Goal: Task Accomplishment & Management: Use online tool/utility

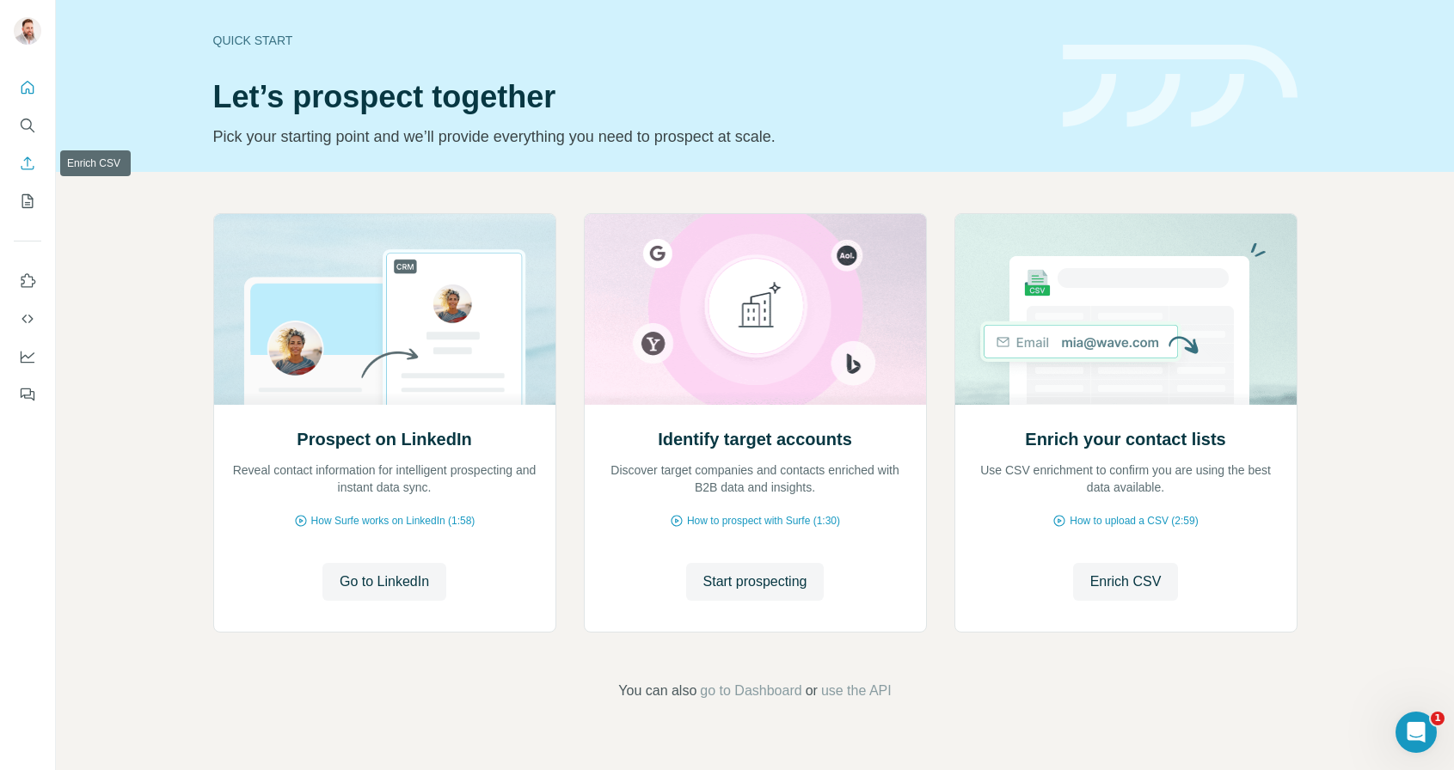
click at [24, 159] on icon "Enrich CSV" at bounding box center [27, 163] width 17 height 17
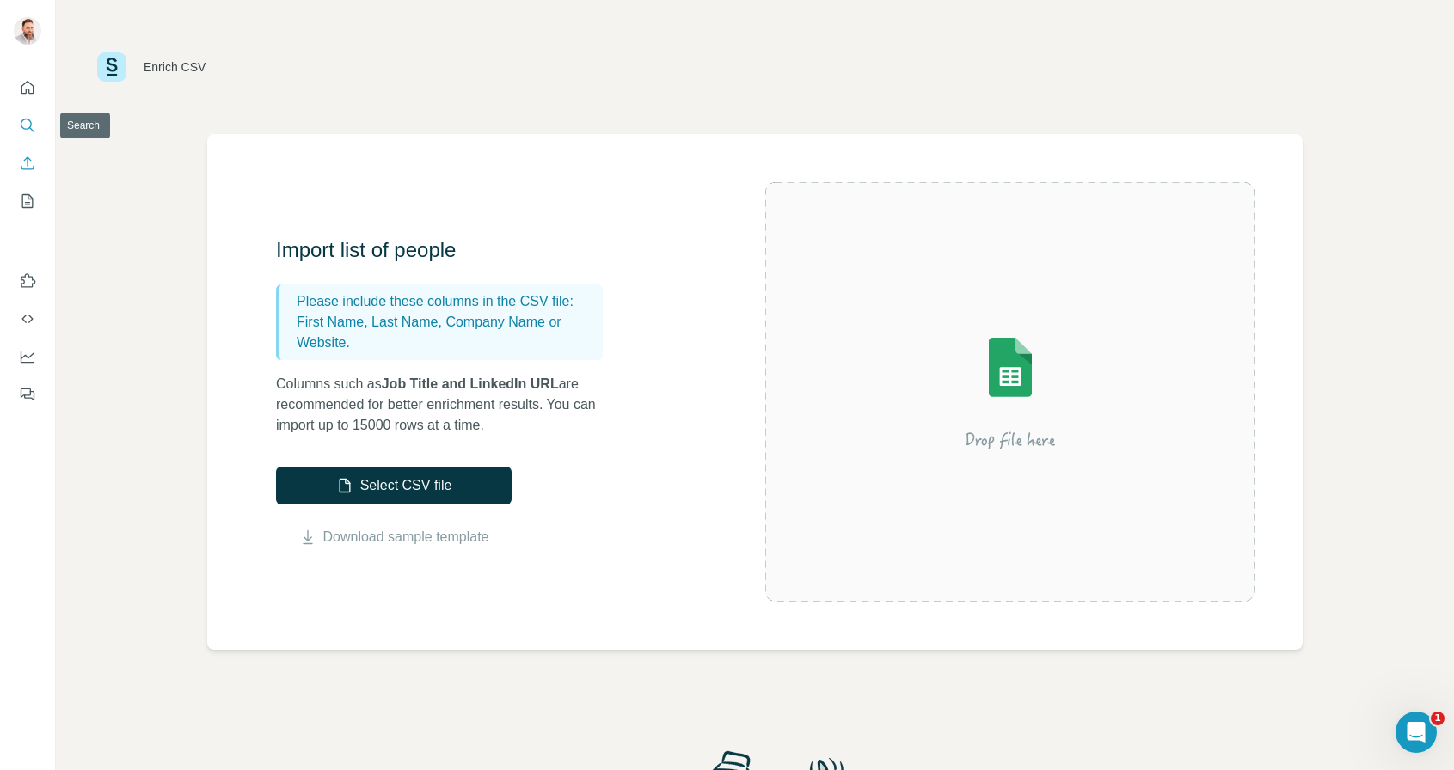
click at [27, 126] on icon "Search" at bounding box center [27, 125] width 17 height 17
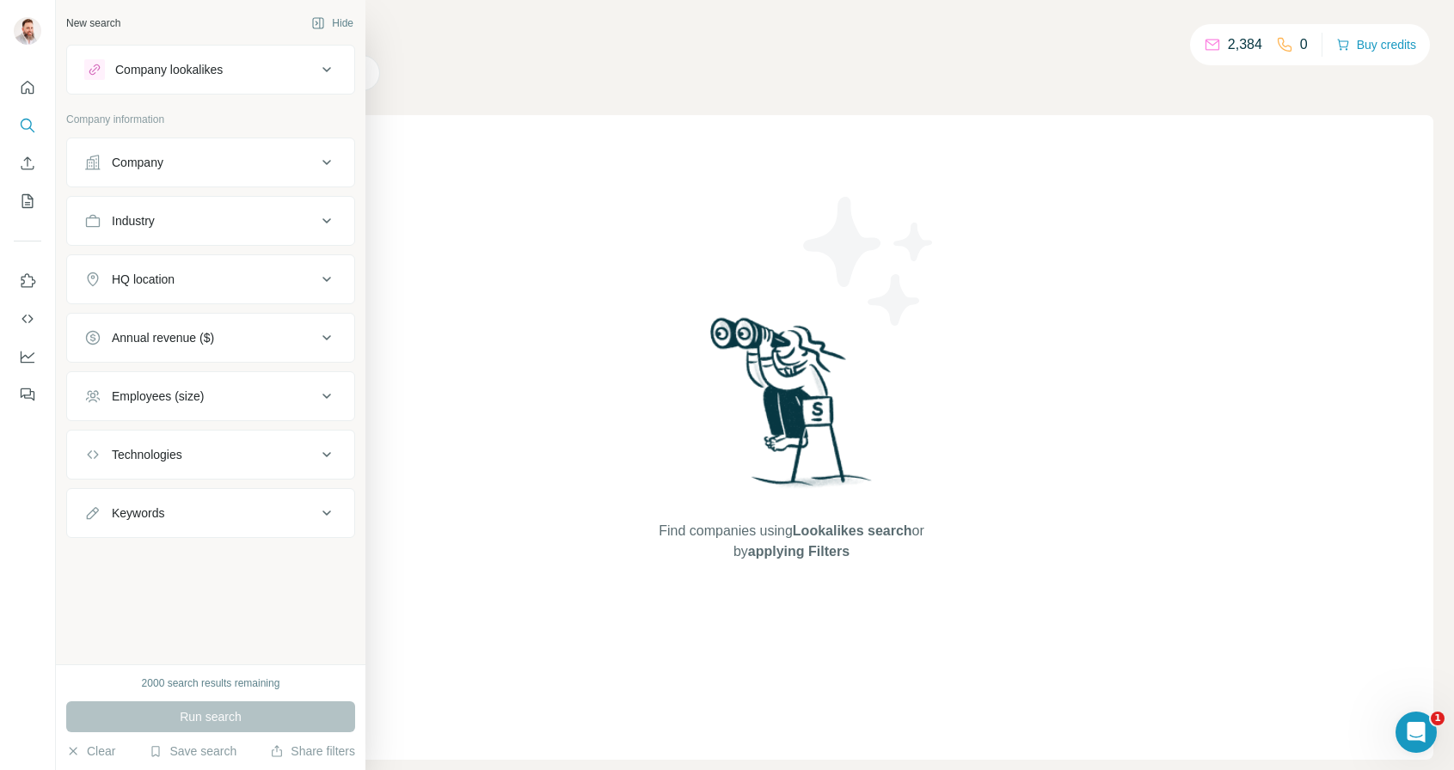
click at [184, 164] on div "Company" at bounding box center [200, 162] width 232 height 17
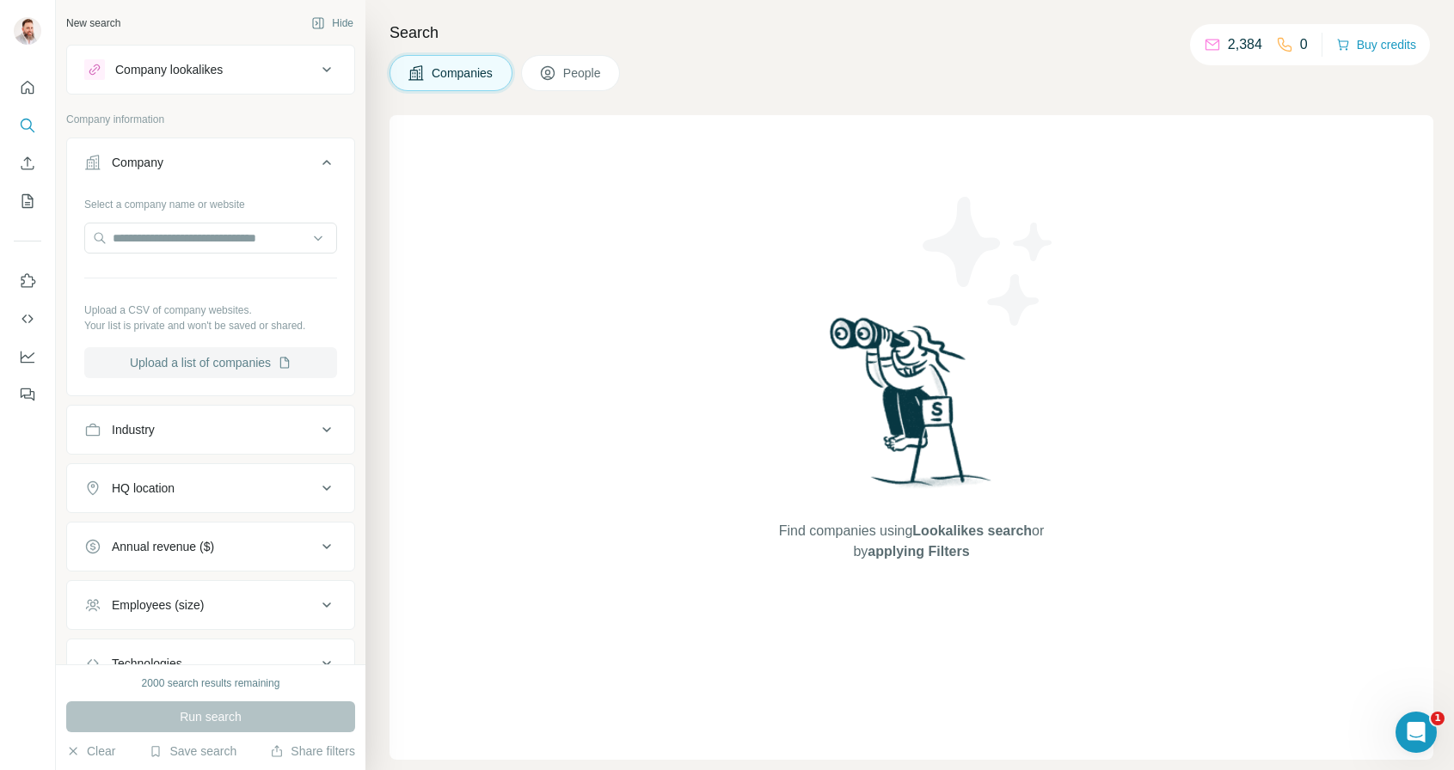
click at [183, 362] on button "Upload a list of companies" at bounding box center [210, 362] width 253 height 31
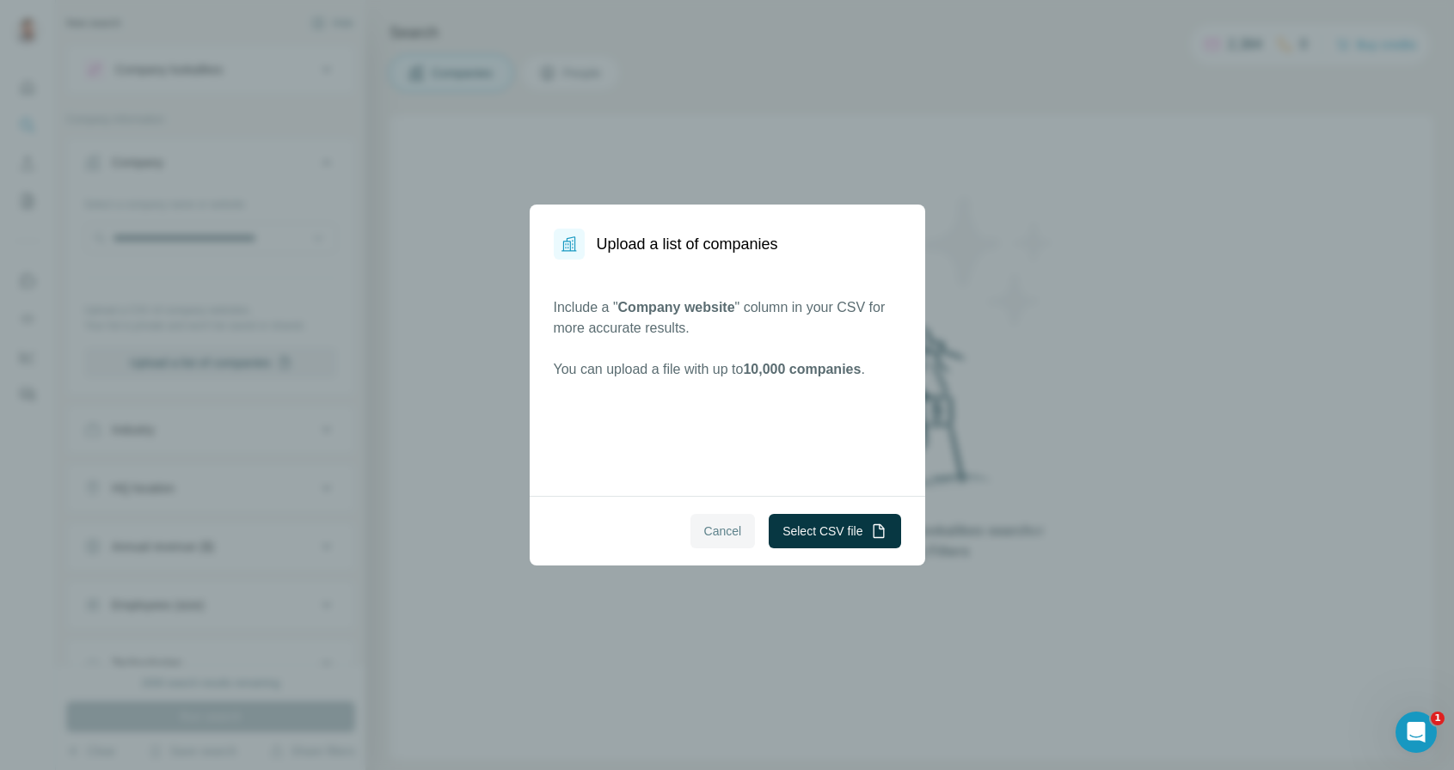
click at [717, 531] on span "Cancel" at bounding box center [723, 531] width 38 height 17
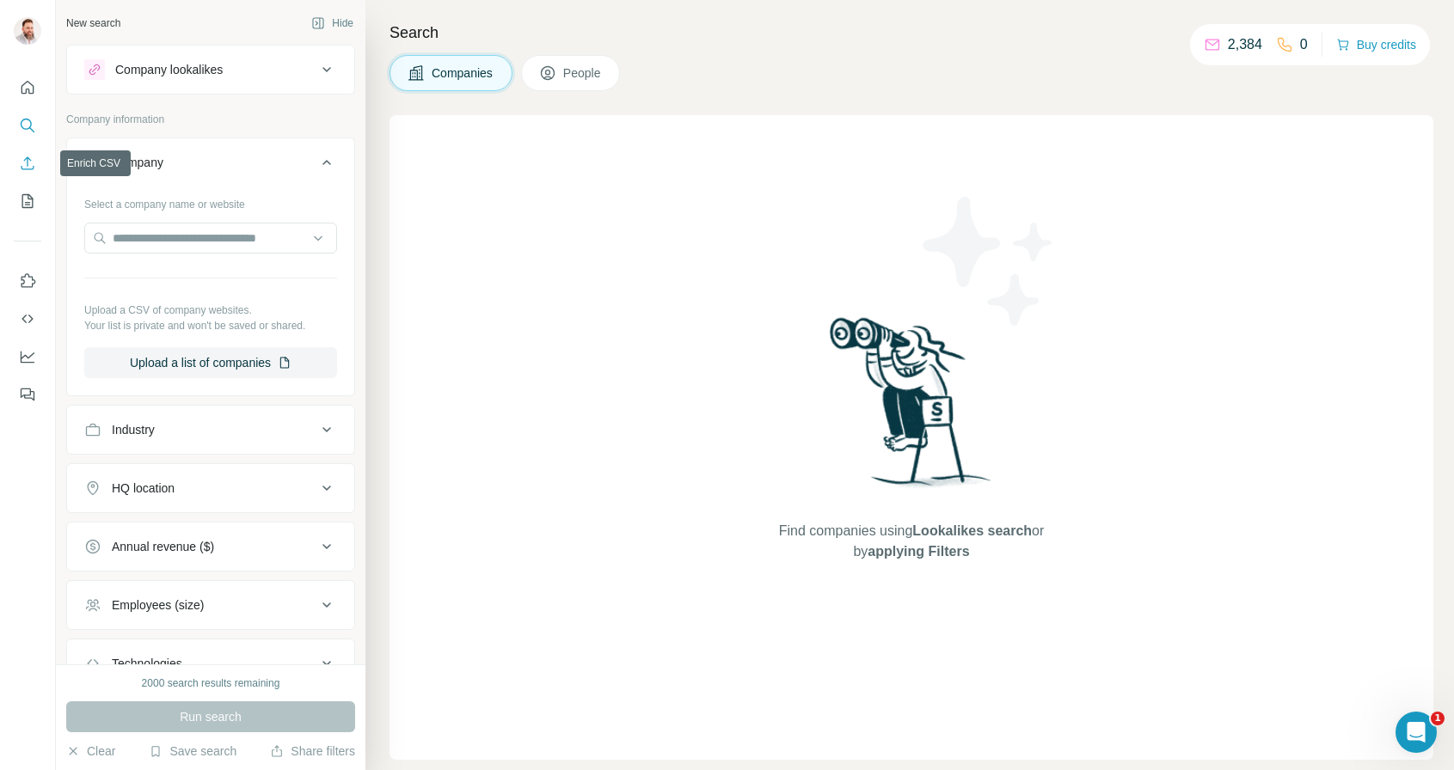
click at [28, 165] on icon "Enrich CSV" at bounding box center [27, 163] width 17 height 17
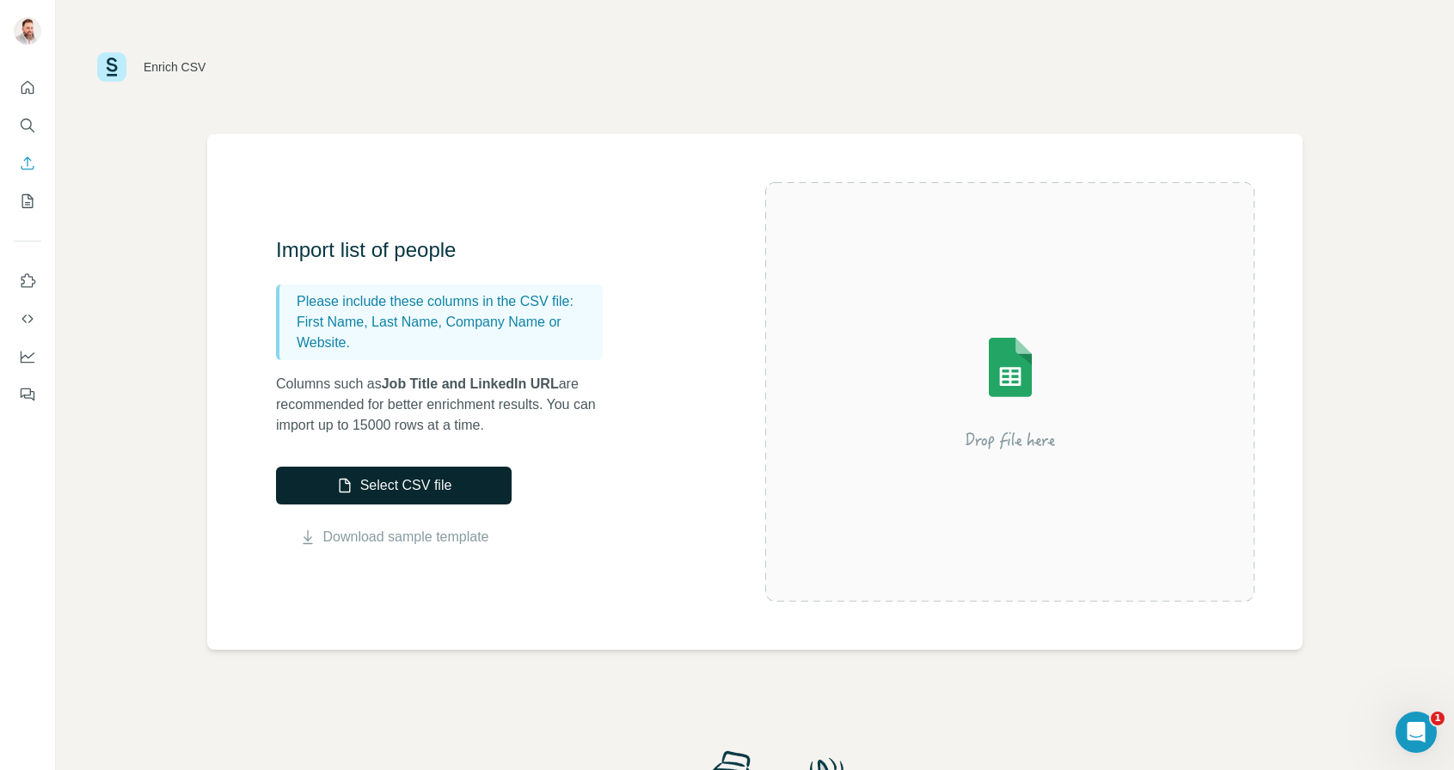
click at [389, 481] on button "Select CSV file" at bounding box center [394, 486] width 236 height 38
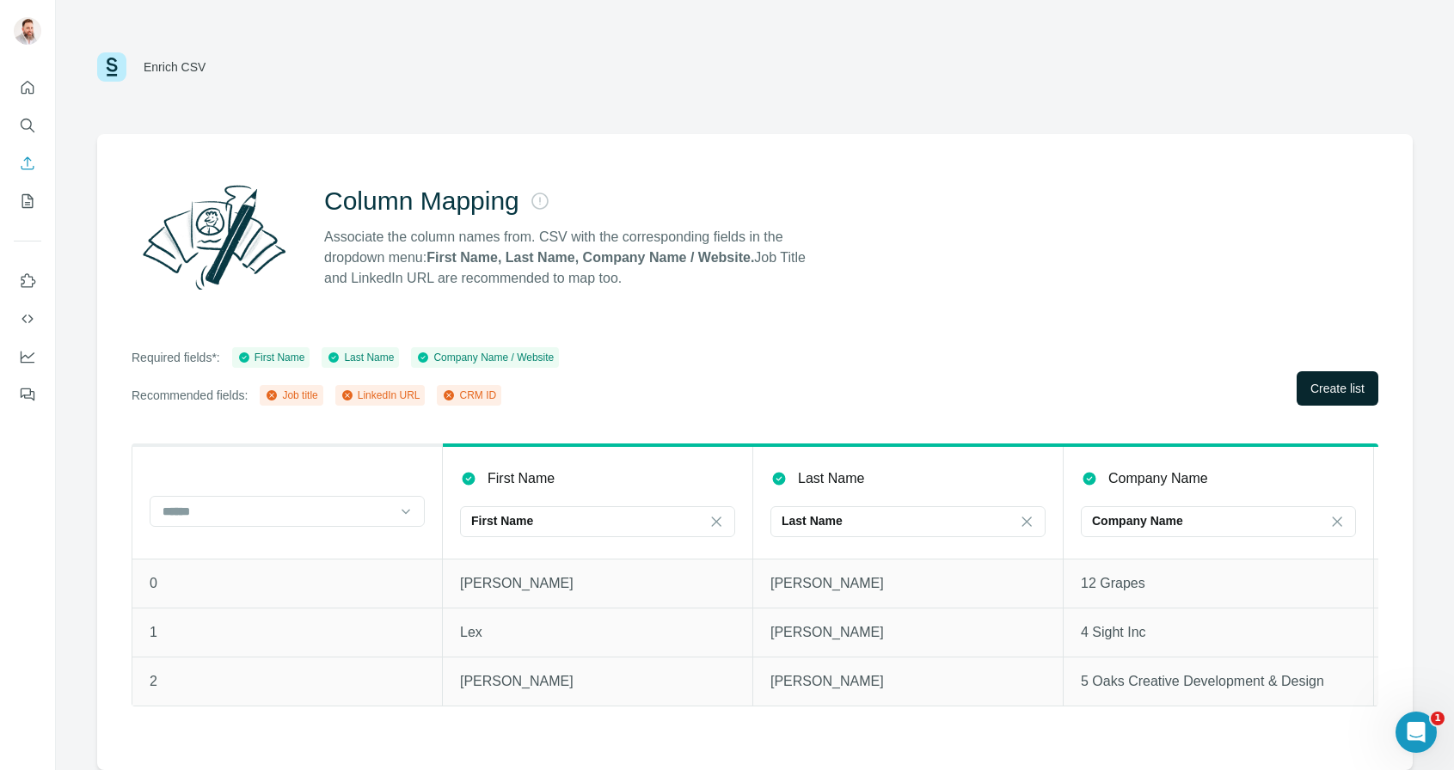
click at [1345, 391] on span "Create list" at bounding box center [1338, 388] width 54 height 17
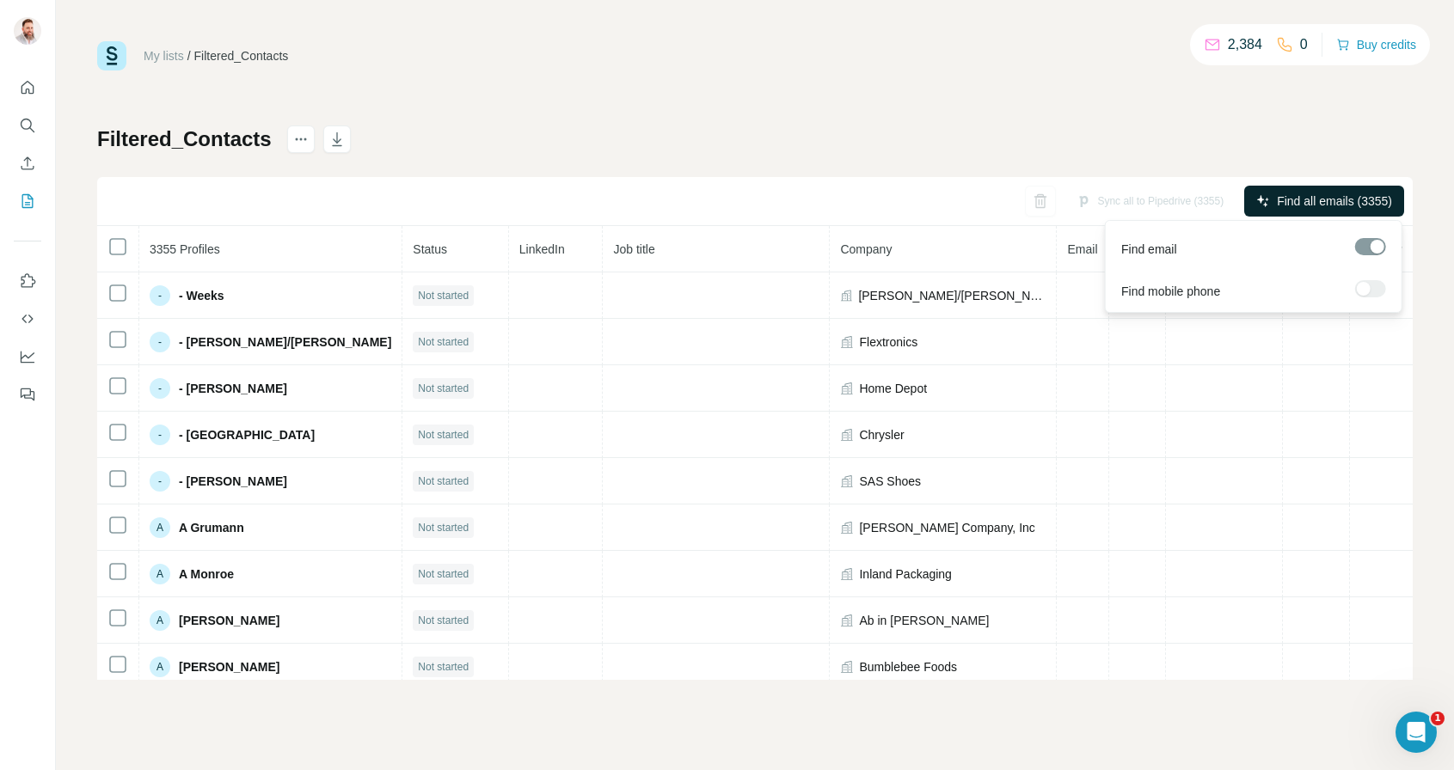
click at [1313, 206] on span "Find all emails (3355)" at bounding box center [1334, 201] width 115 height 17
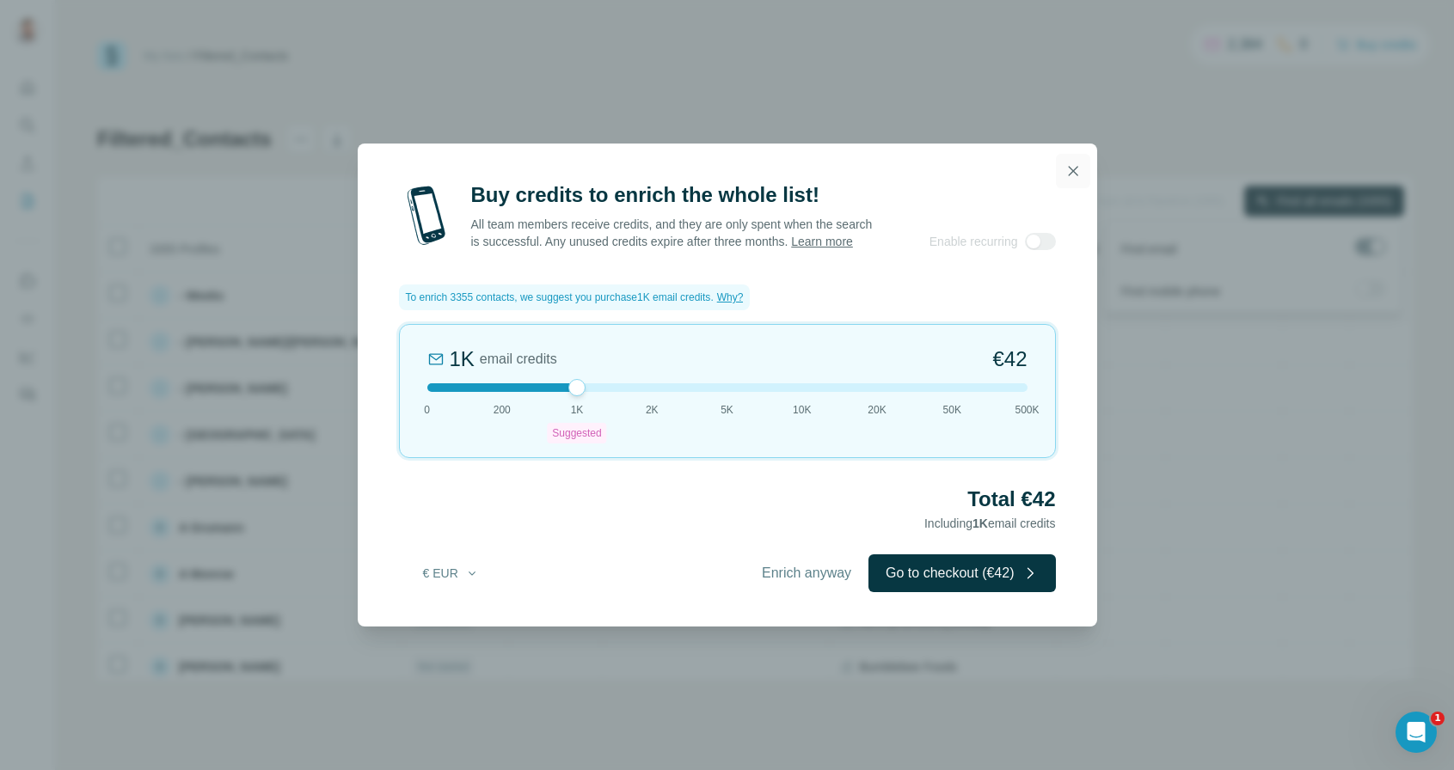
click at [1074, 163] on icon "button" at bounding box center [1073, 171] width 17 height 17
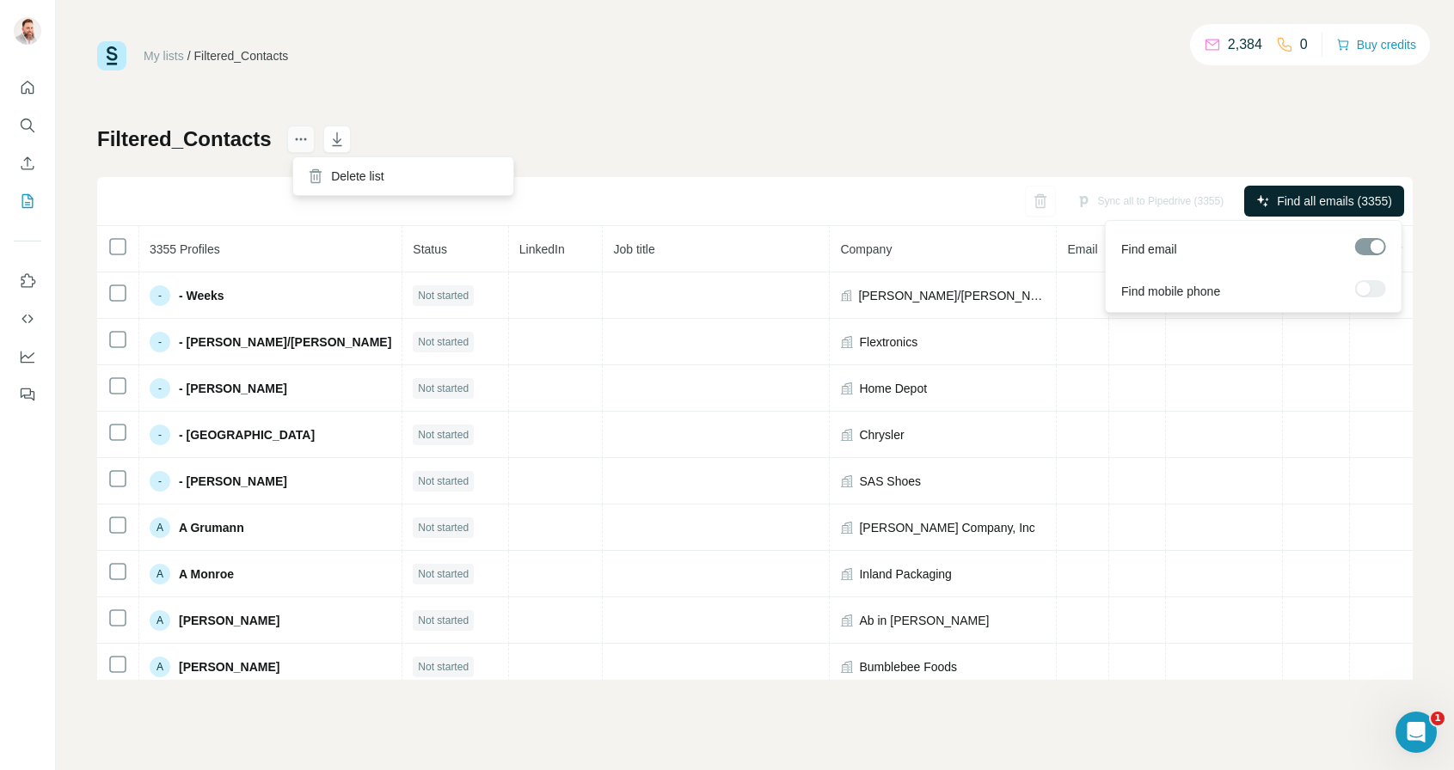
click at [308, 137] on icon "actions" at bounding box center [300, 139] width 17 height 17
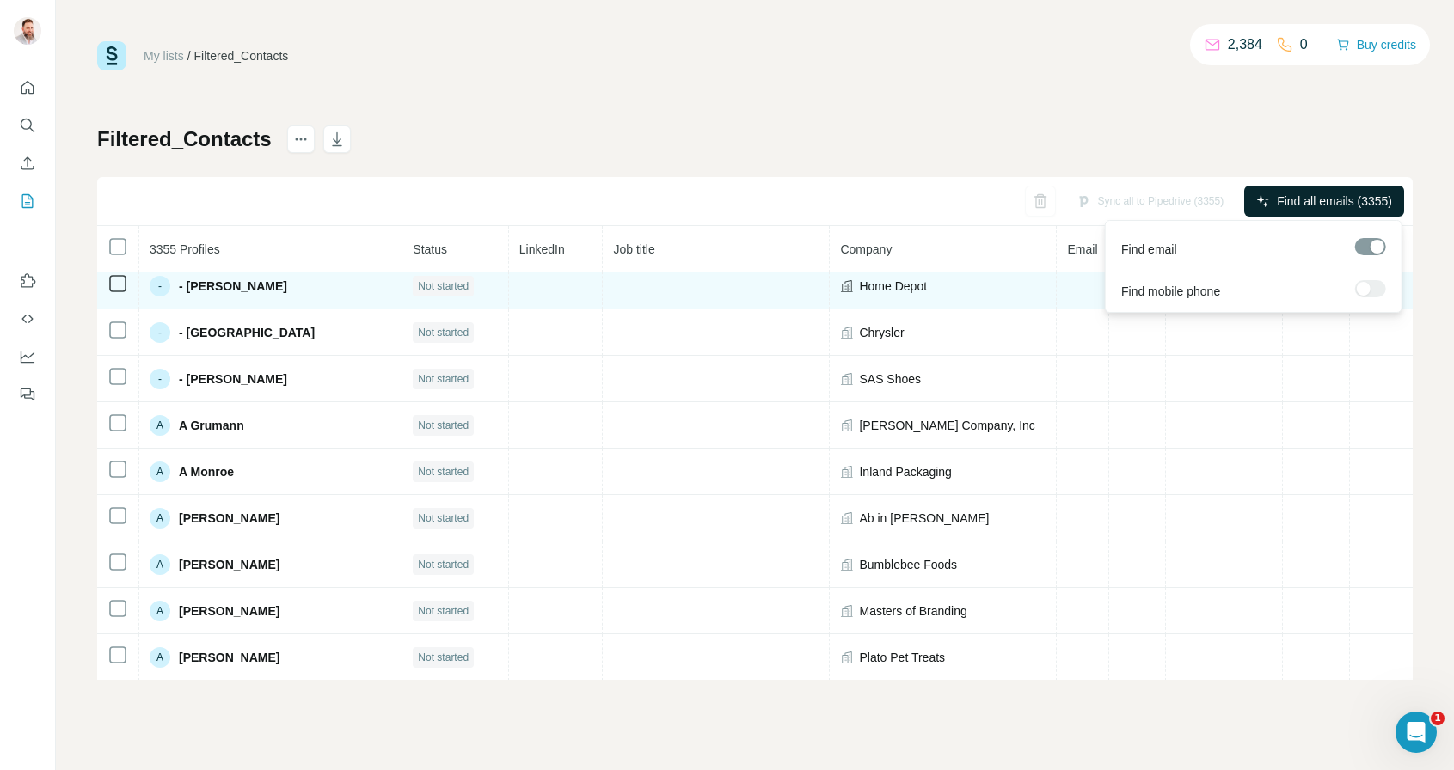
scroll to position [150, 0]
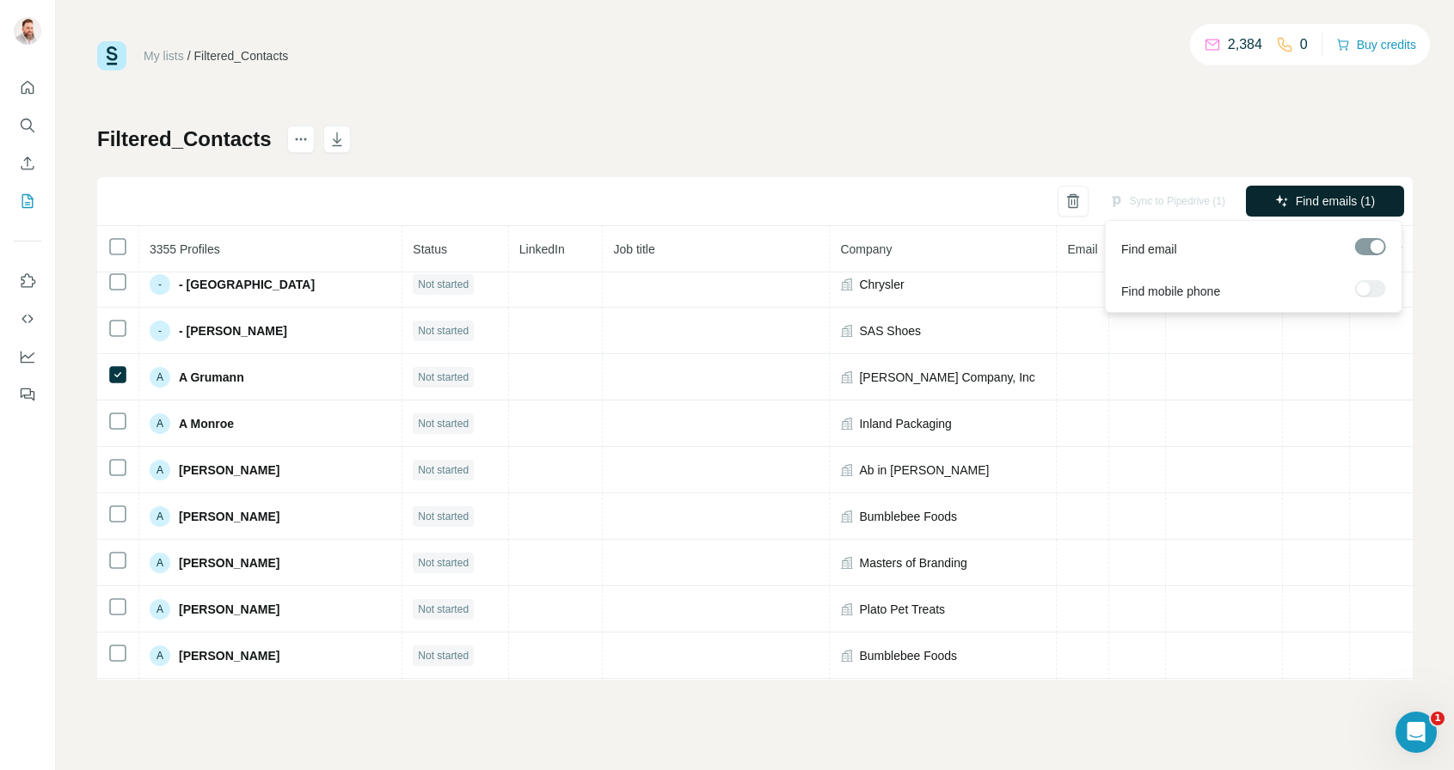
click at [1370, 248] on div at bounding box center [1370, 246] width 31 height 17
click at [1367, 294] on div at bounding box center [1370, 288] width 31 height 17
click at [1016, 138] on div "Filtered_Contacts Sync to Pipedrive (1) Find emails (1) 3355 Profiles Status Li…" at bounding box center [755, 403] width 1316 height 555
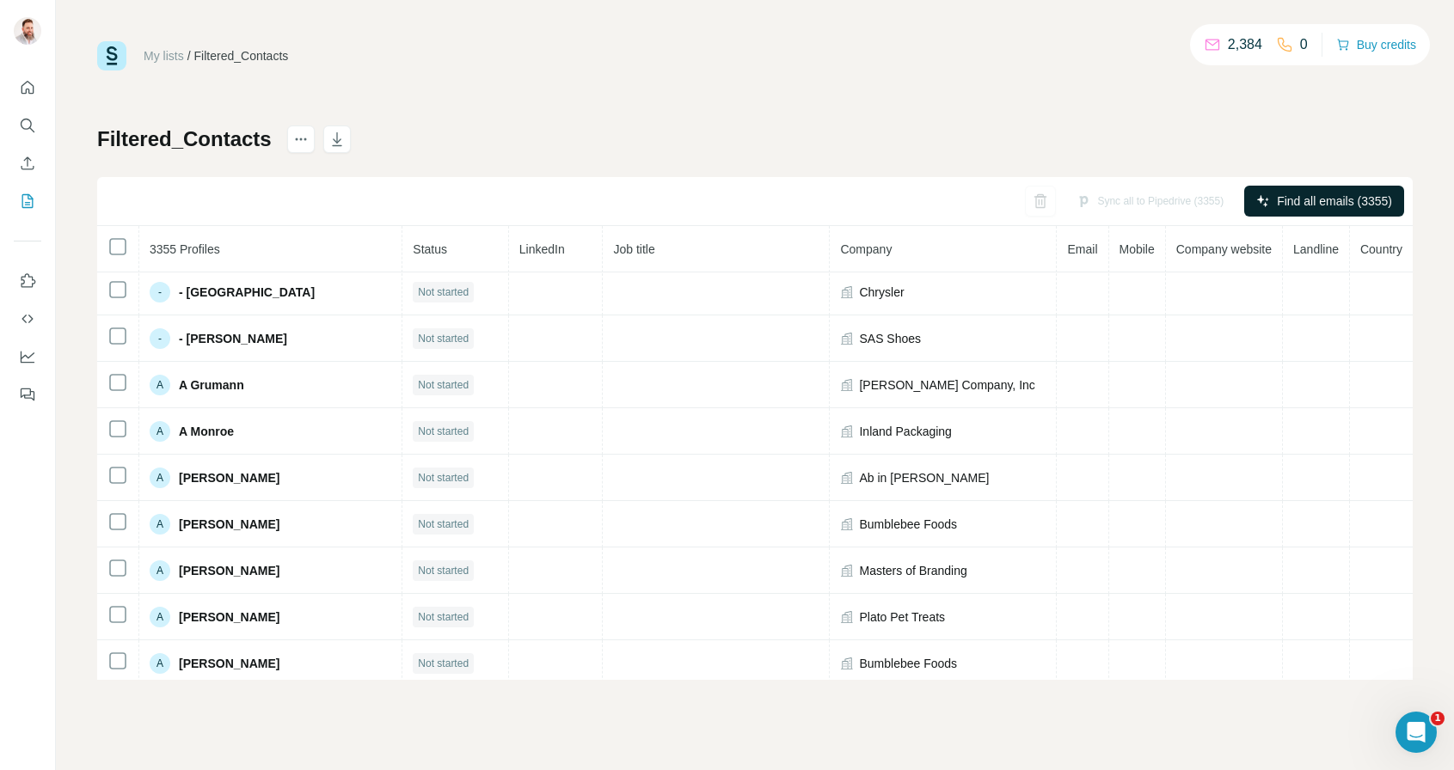
scroll to position [241, 0]
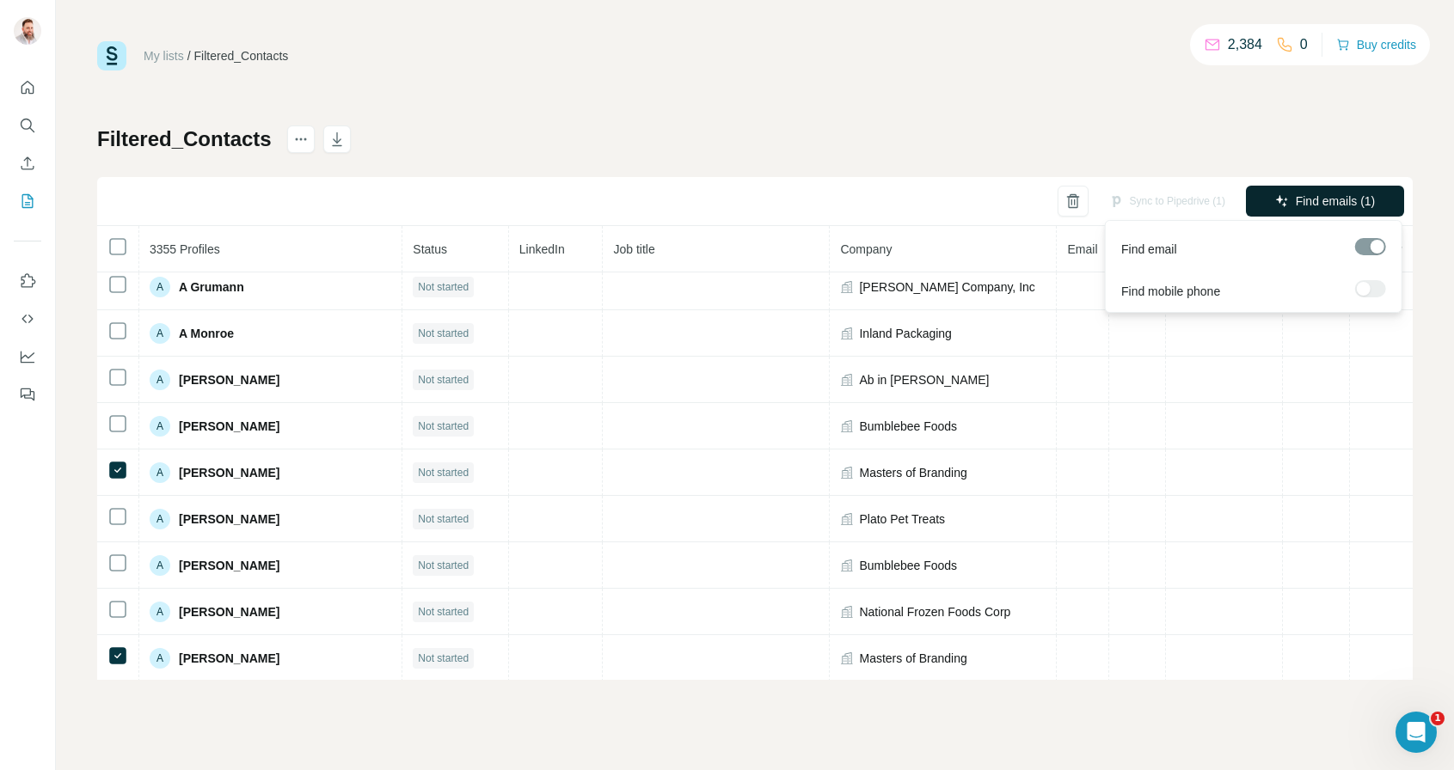
click at [1310, 203] on span "Find emails (1)" at bounding box center [1336, 201] width 80 height 17
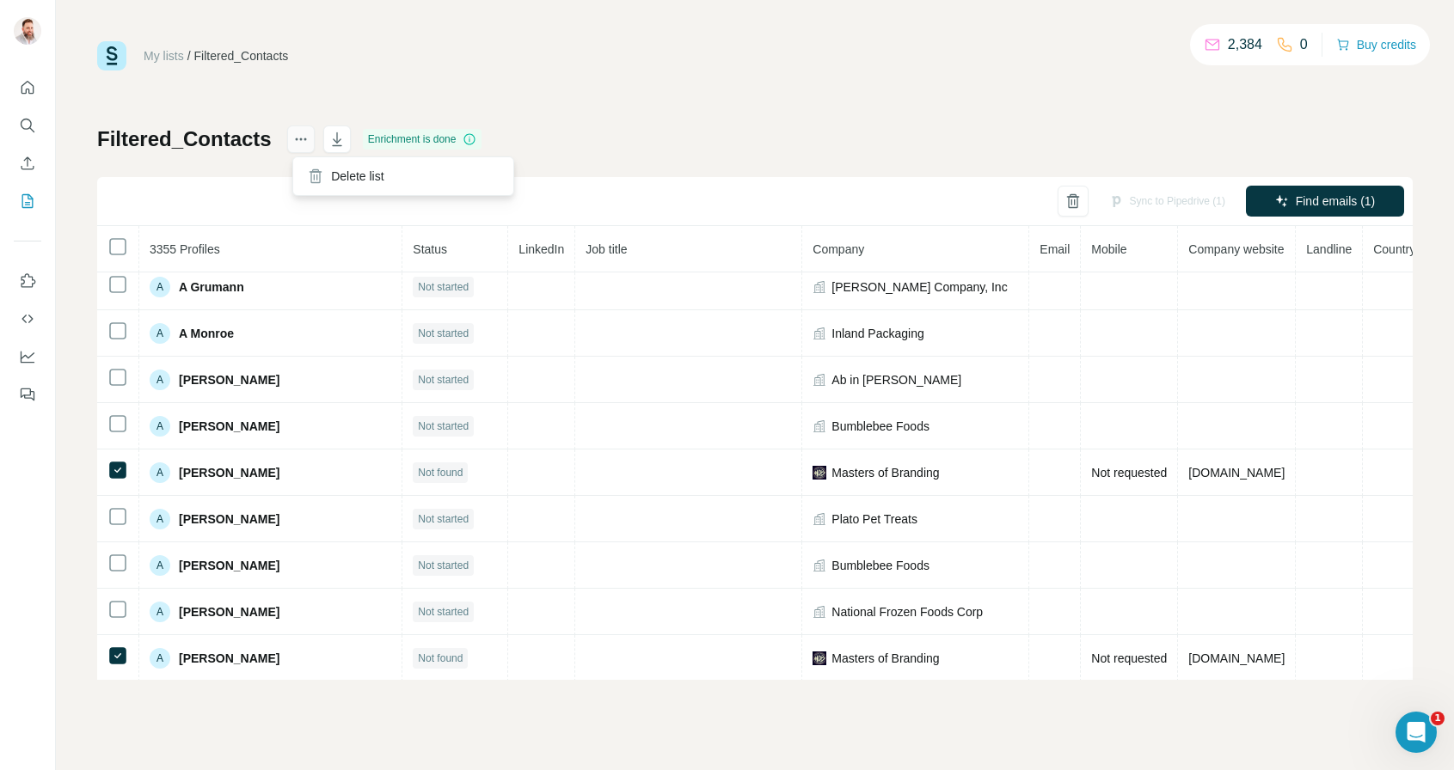
click at [301, 135] on icon "actions" at bounding box center [300, 139] width 17 height 17
click at [405, 72] on div "My lists / Filtered_Contacts 2,384 0 Buy credits Filtered_Contacts Enrichment i…" at bounding box center [755, 360] width 1316 height 639
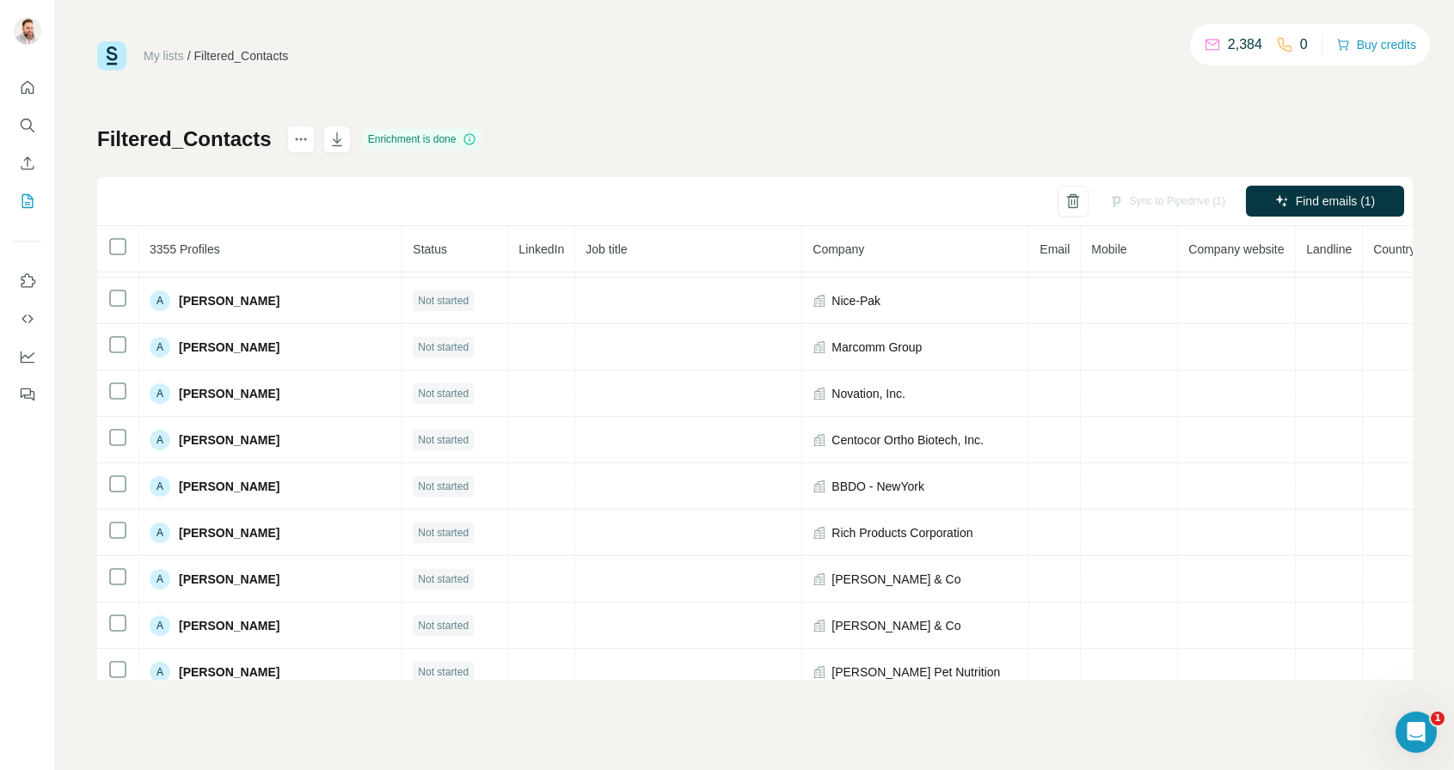
scroll to position [3307, 0]
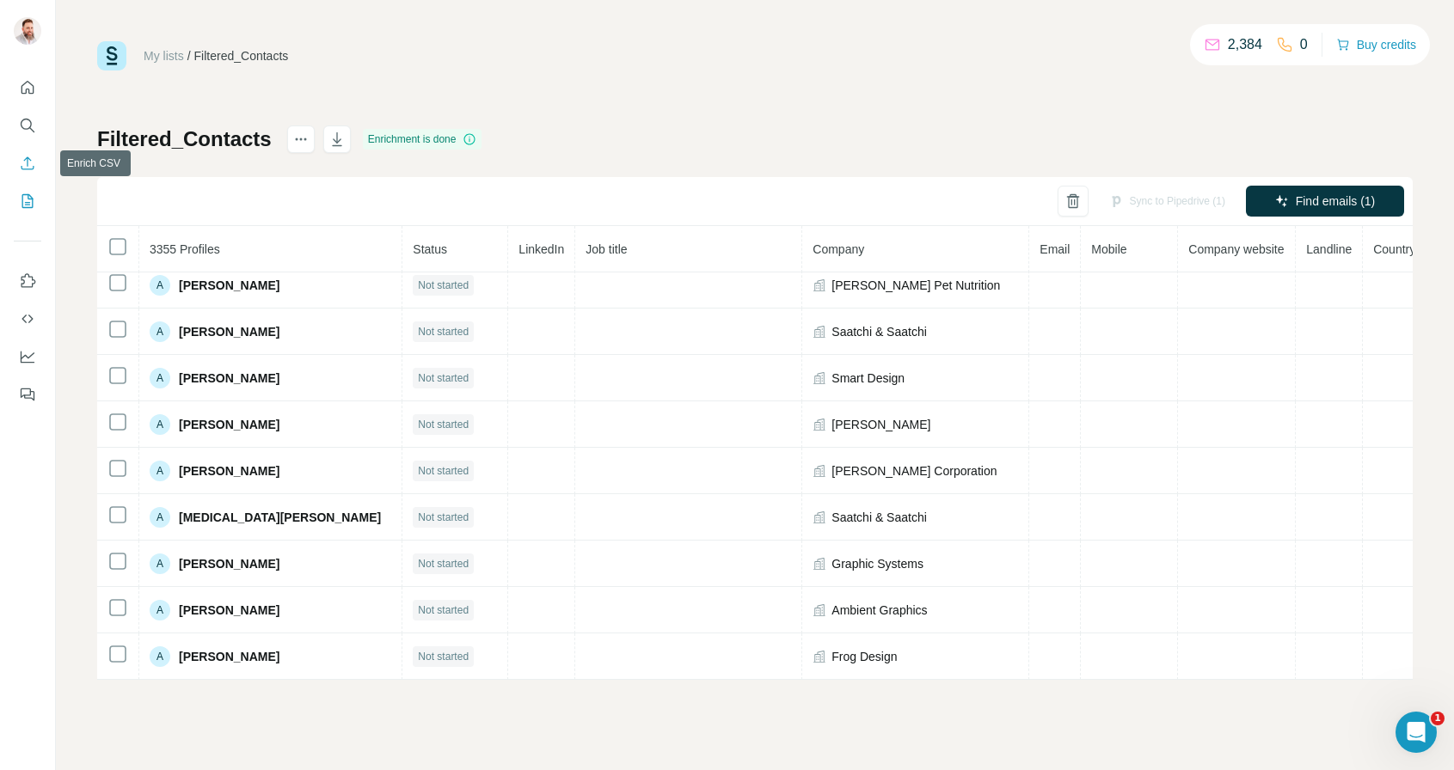
click at [32, 163] on icon "Enrich CSV" at bounding box center [27, 163] width 17 height 17
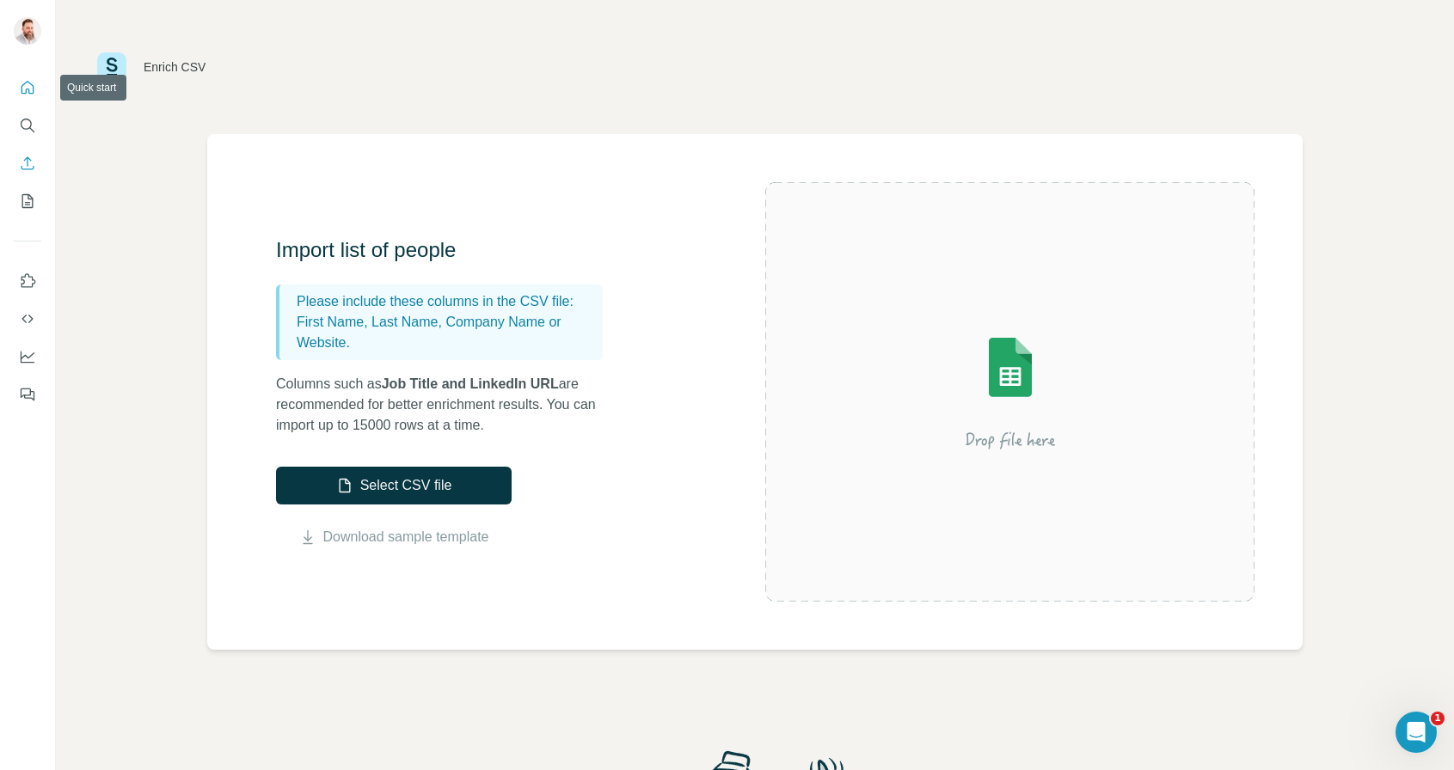
click at [33, 83] on icon "Quick start" at bounding box center [27, 87] width 17 height 17
